Goal: Go to known website: Go to known website

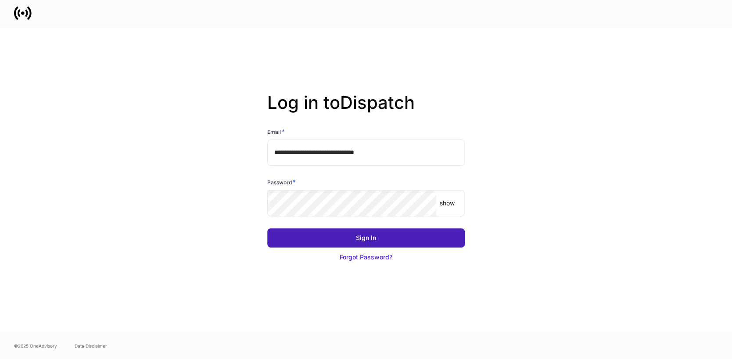
click at [378, 239] on button "Sign In" at bounding box center [365, 237] width 197 height 19
